Goal: Information Seeking & Learning: Learn about a topic

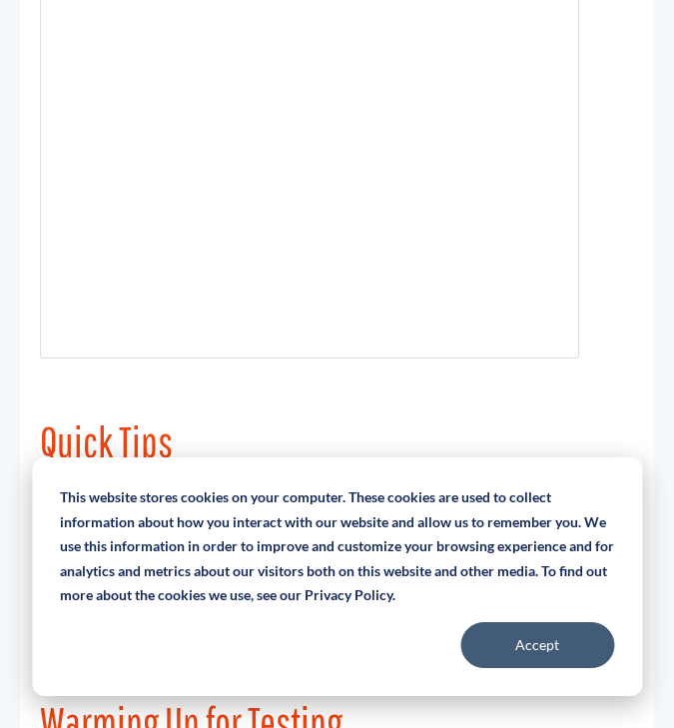
scroll to position [8053, 0]
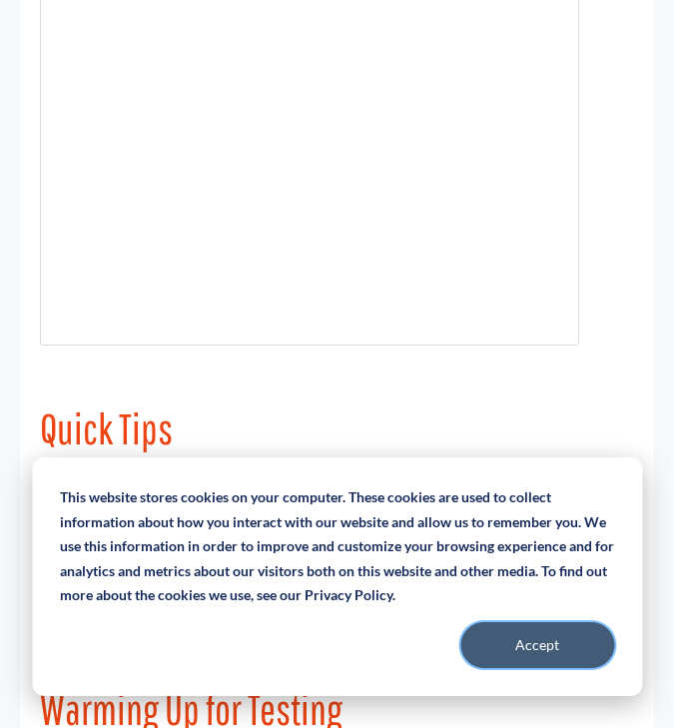
click at [550, 648] on button "Accept" at bounding box center [537, 645] width 154 height 46
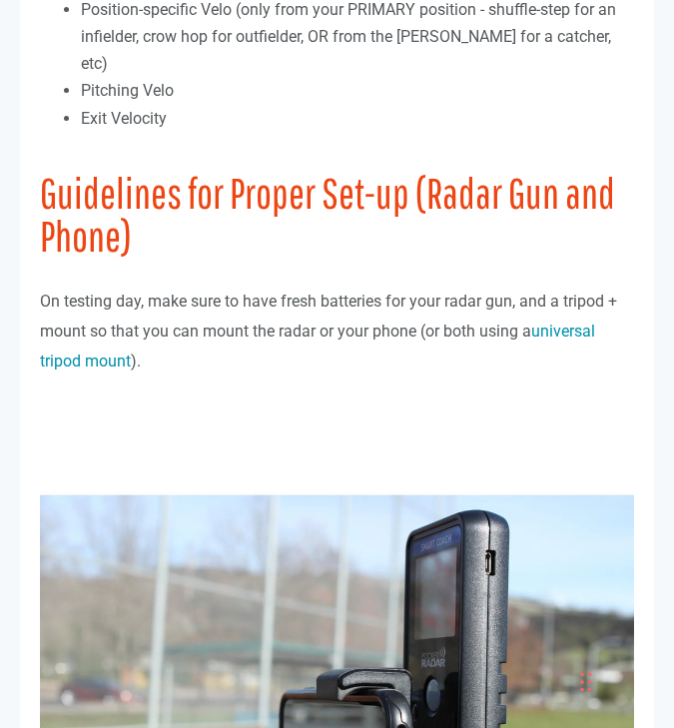
scroll to position [3833, 0]
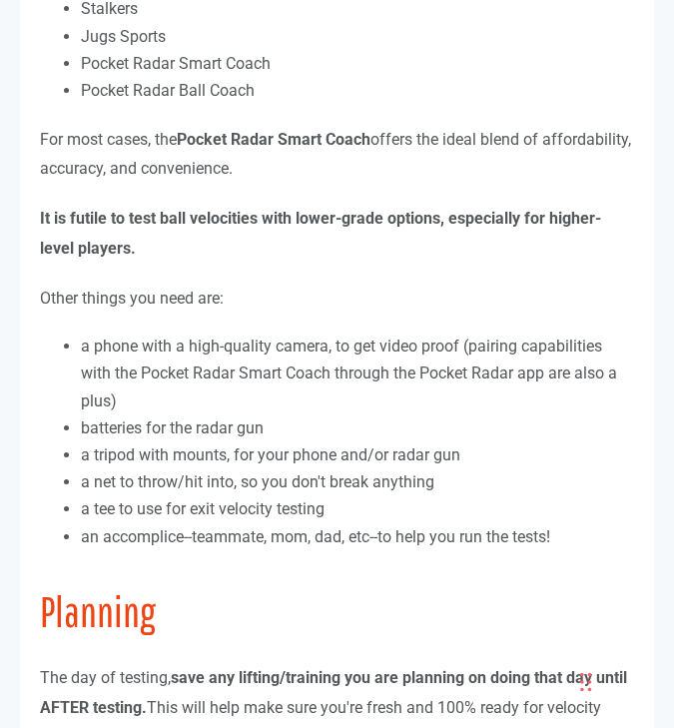
scroll to position [3000, 0]
